Goal: Information Seeking & Learning: Learn about a topic

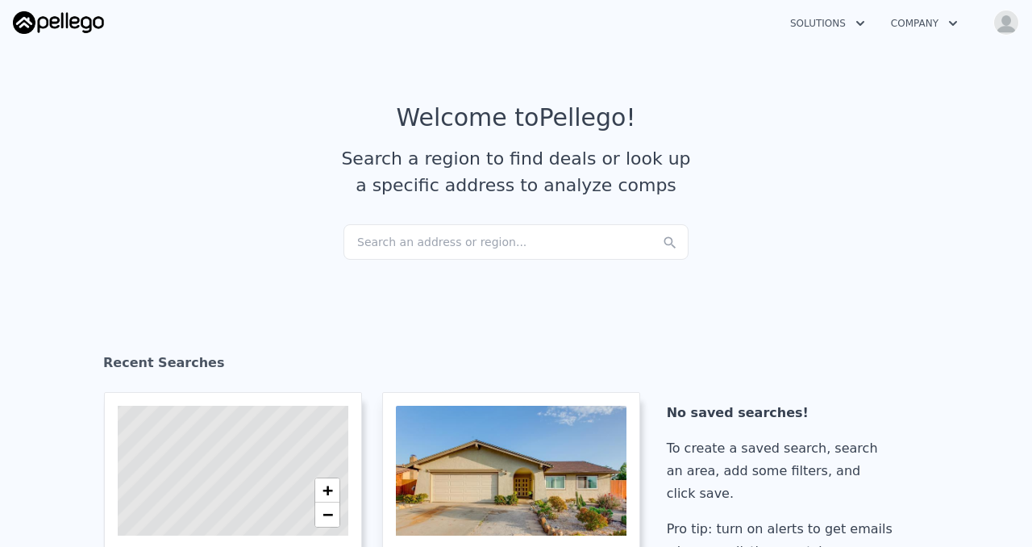
click at [453, 254] on div "Search an address or region..." at bounding box center [515, 241] width 345 height 35
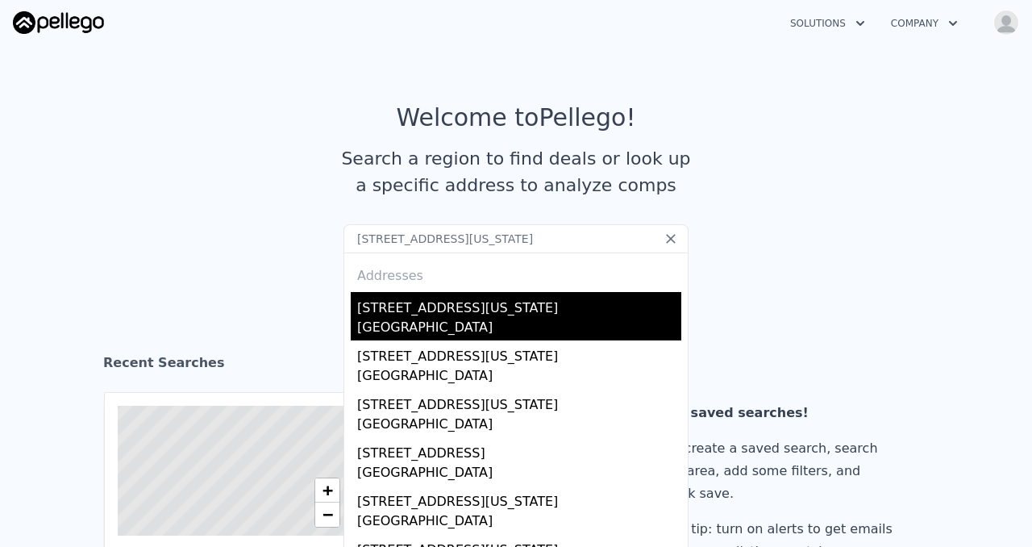
type input "[STREET_ADDRESS][US_STATE]"
click at [432, 340] on div "[GEOGRAPHIC_DATA]" at bounding box center [519, 329] width 324 height 23
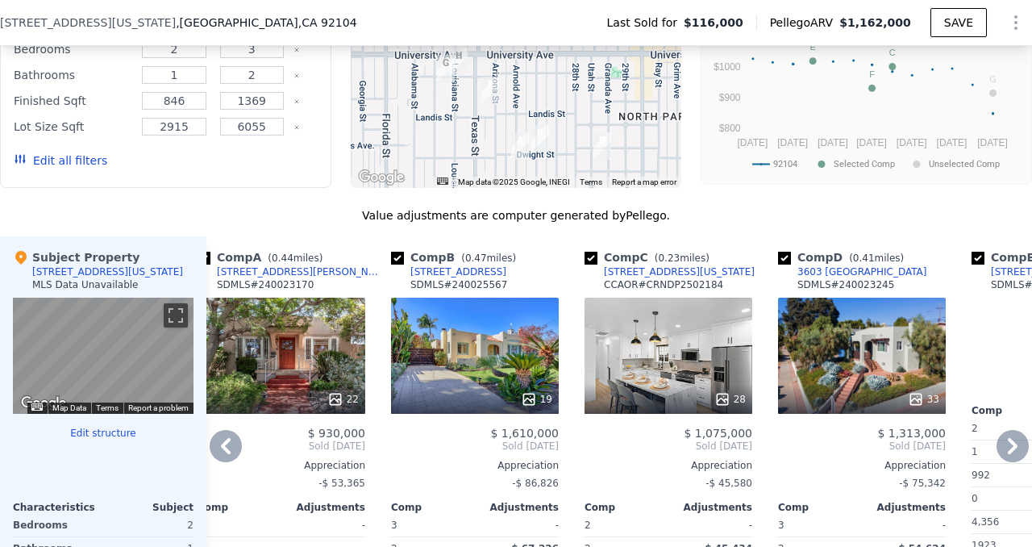
scroll to position [1461, 0]
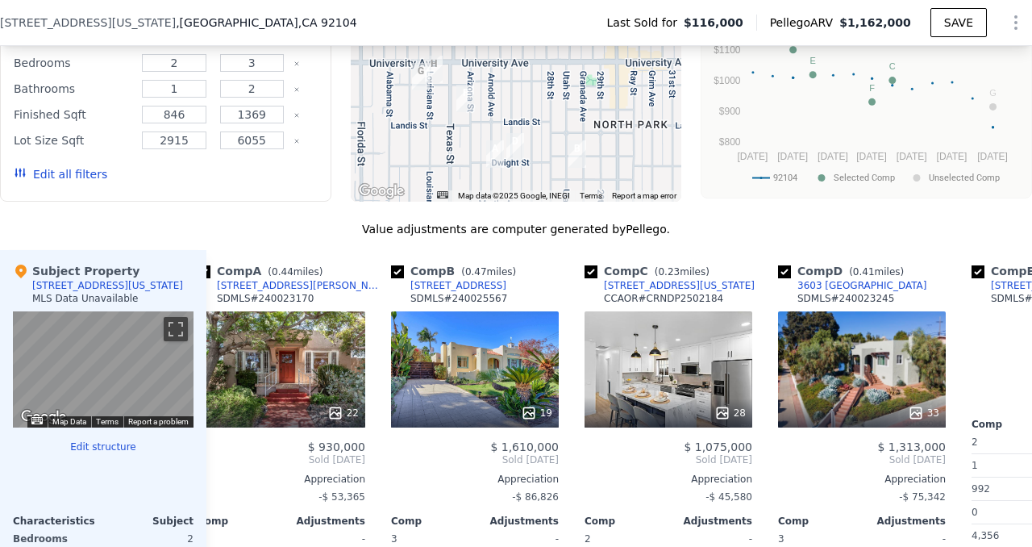
drag, startPoint x: 557, startPoint y: 177, endPoint x: 532, endPoint y: 173, distance: 25.3
click at [532, 173] on div at bounding box center [516, 73] width 331 height 258
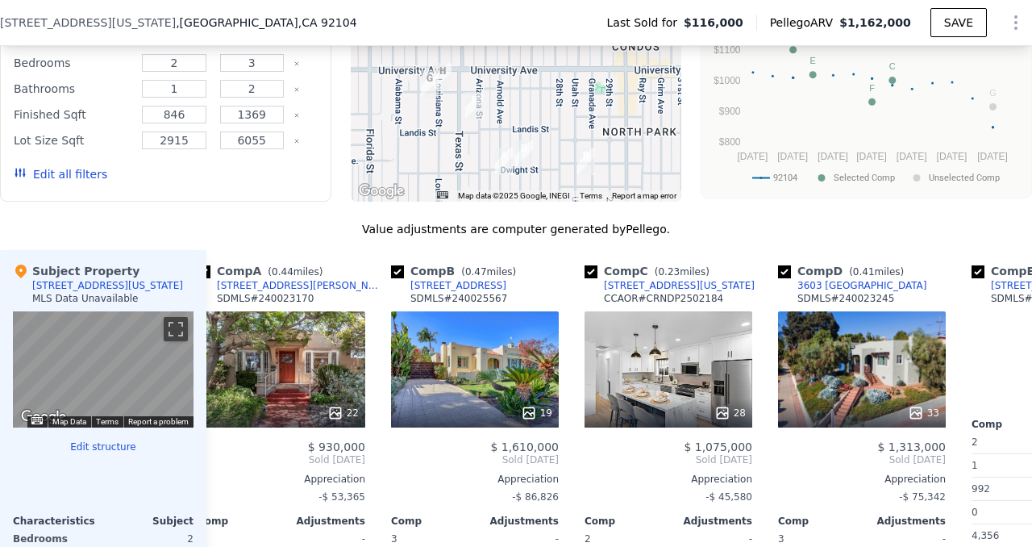
drag, startPoint x: 548, startPoint y: 211, endPoint x: 578, endPoint y: 219, distance: 30.9
click at [578, 202] on div at bounding box center [516, 73] width 331 height 258
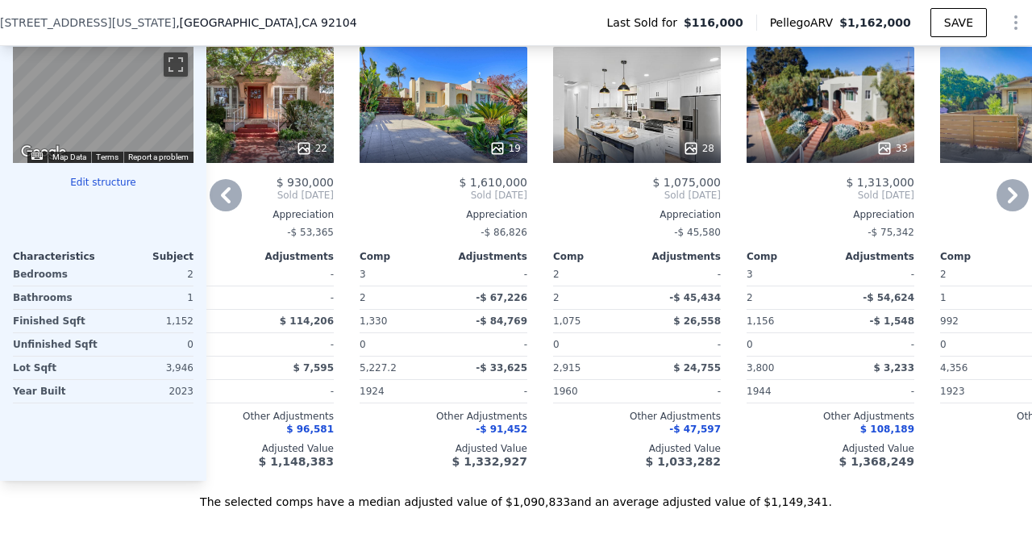
scroll to position [1731, 0]
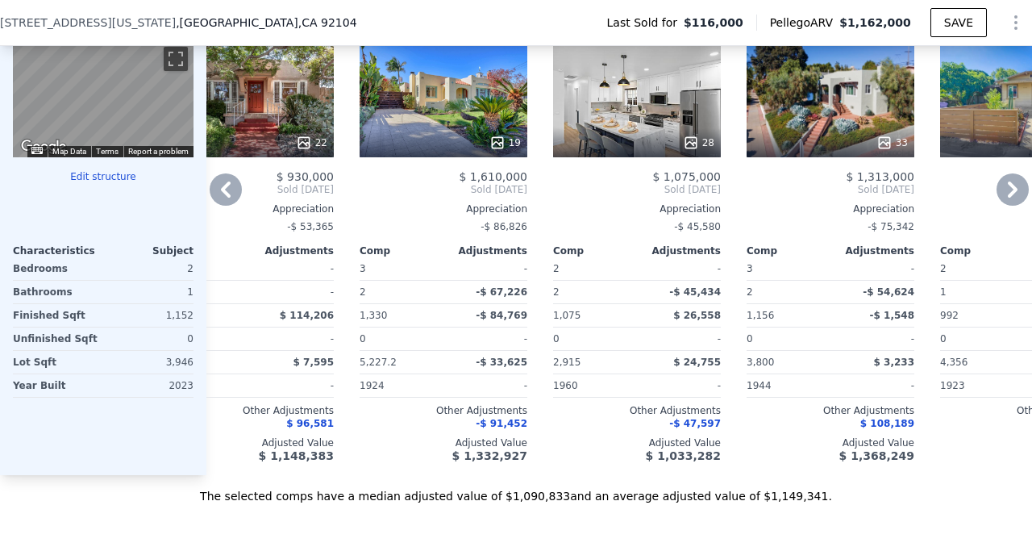
click at [678, 157] on div "28" at bounding box center [637, 99] width 168 height 116
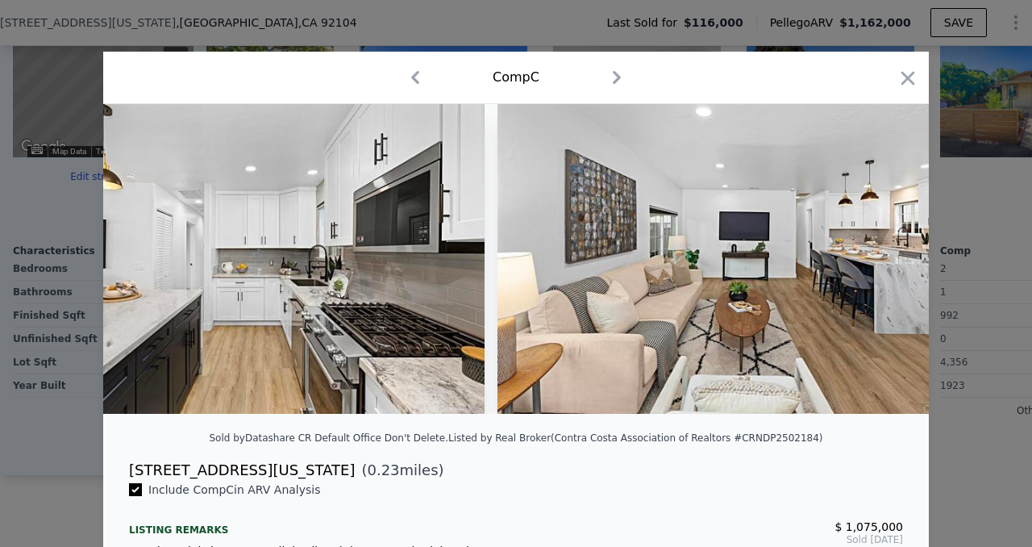
scroll to position [0, 3157]
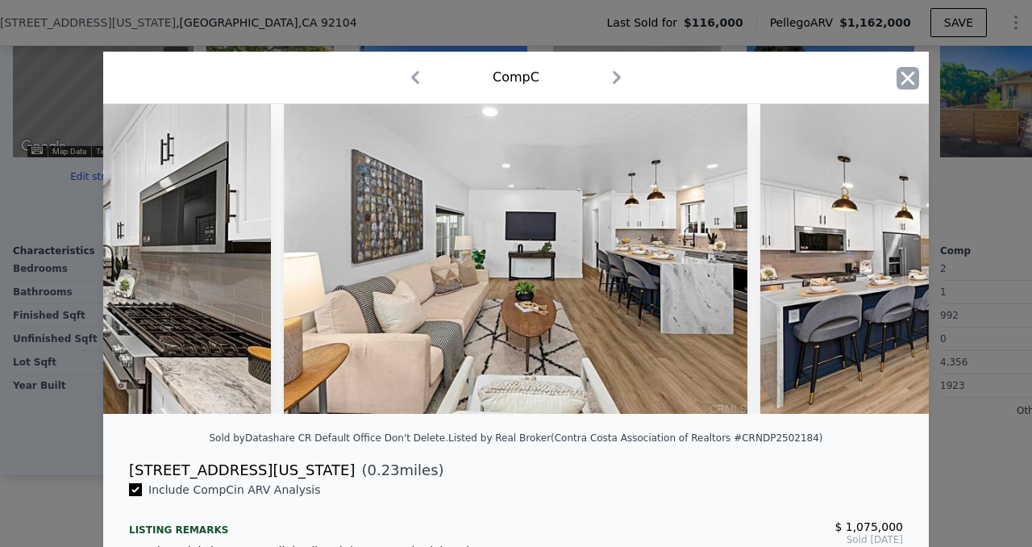
click at [919, 89] on icon "button" at bounding box center [907, 78] width 23 height 23
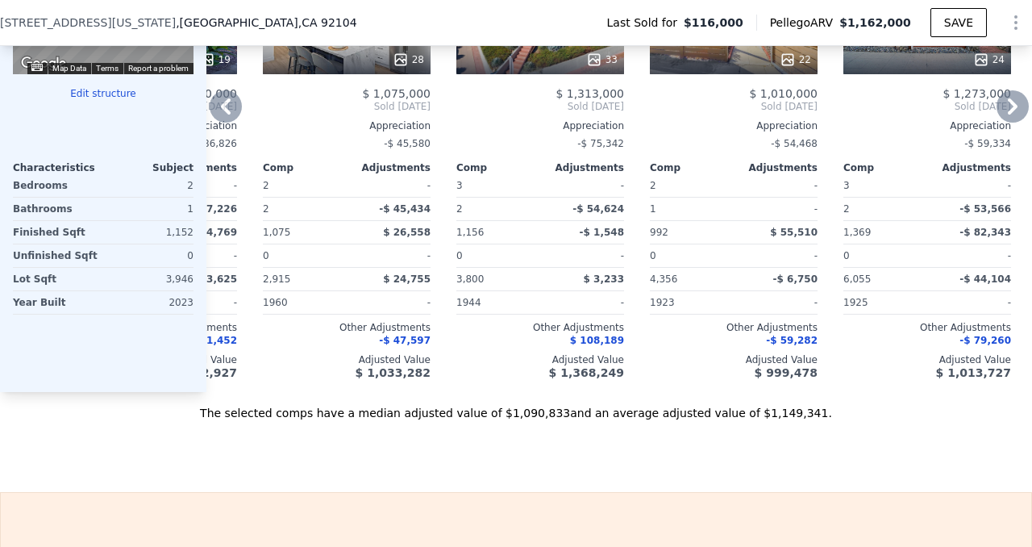
scroll to position [1822, 0]
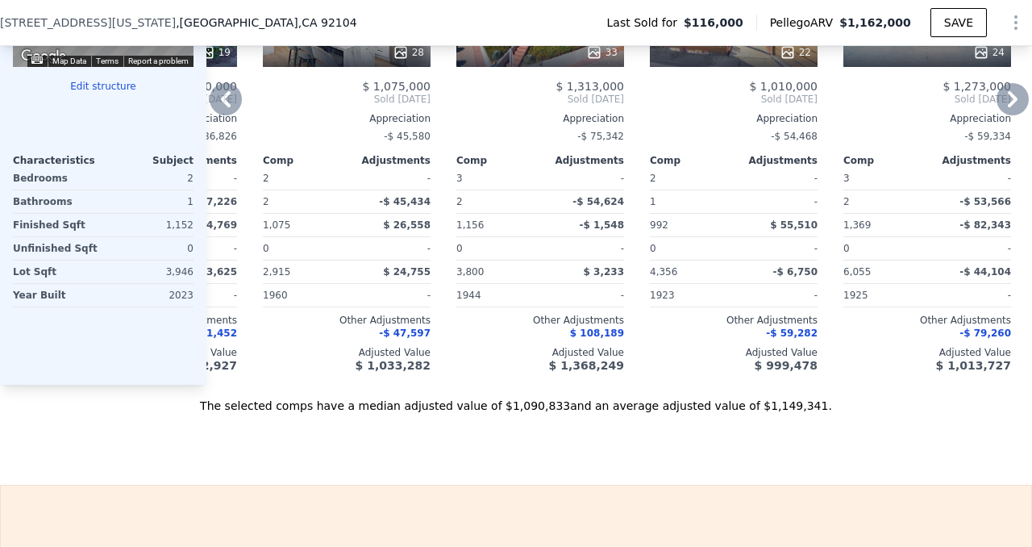
click at [807, 67] on div "22" at bounding box center [734, 9] width 168 height 116
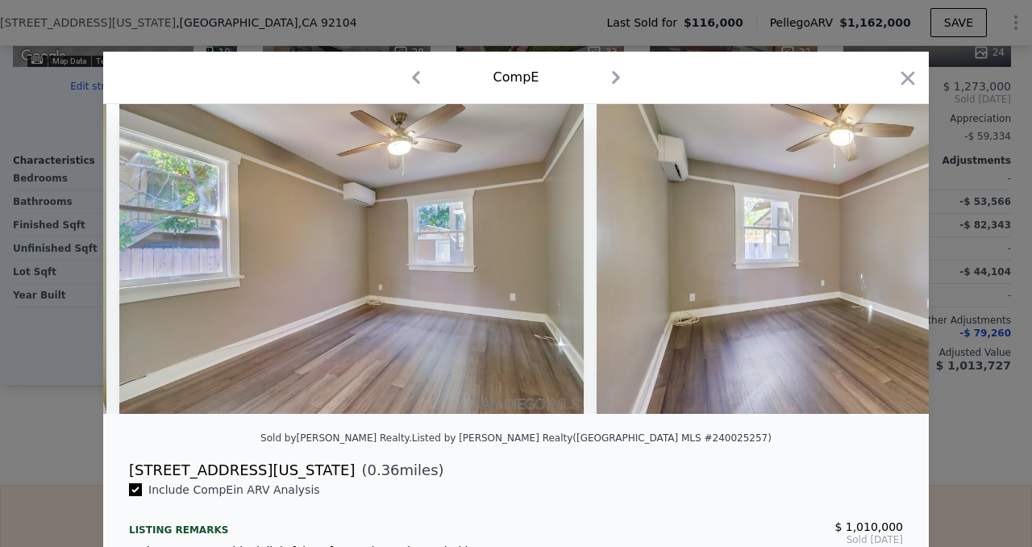
scroll to position [0, 4877]
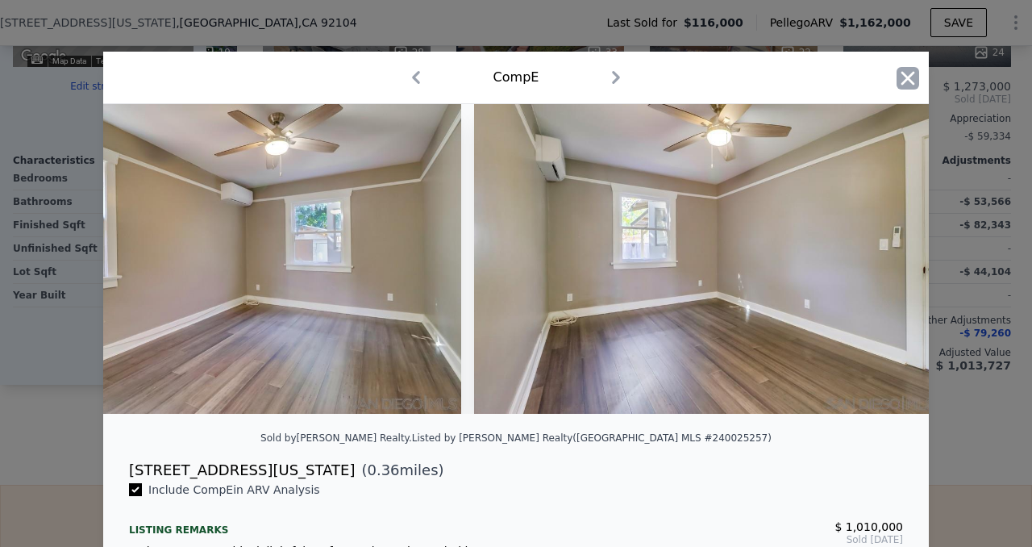
click at [919, 79] on icon "button" at bounding box center [907, 78] width 23 height 23
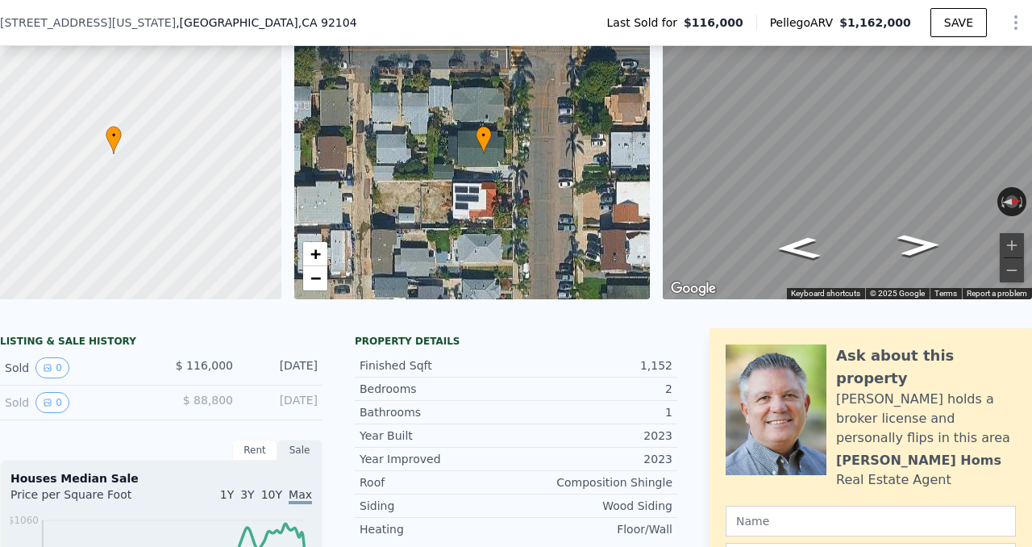
scroll to position [0, 151]
